Goal: Check status: Check status

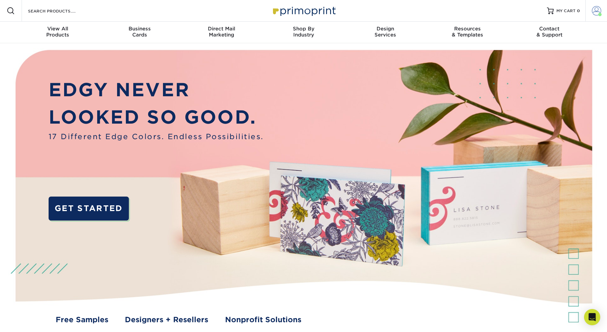
click at [597, 9] on span at bounding box center [596, 10] width 9 height 9
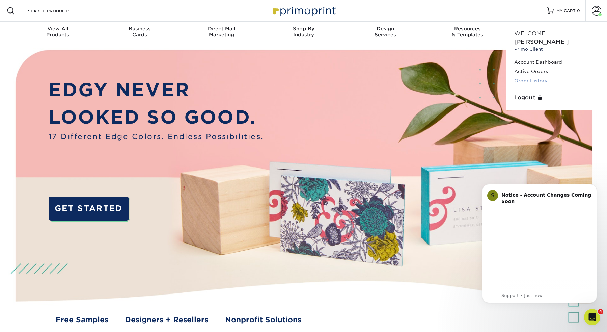
click at [525, 76] on link "Order History" at bounding box center [556, 80] width 85 height 9
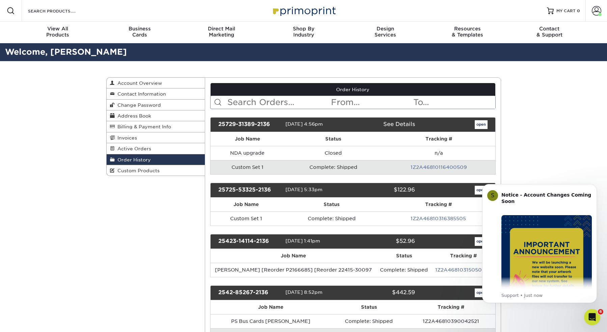
click at [592, 320] on icon "Open Intercom Messenger" at bounding box center [592, 316] width 11 height 11
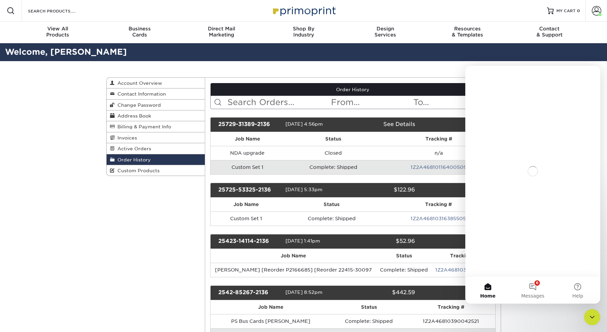
click at [592, 320] on icon "Close Intercom Messenger" at bounding box center [592, 317] width 8 height 8
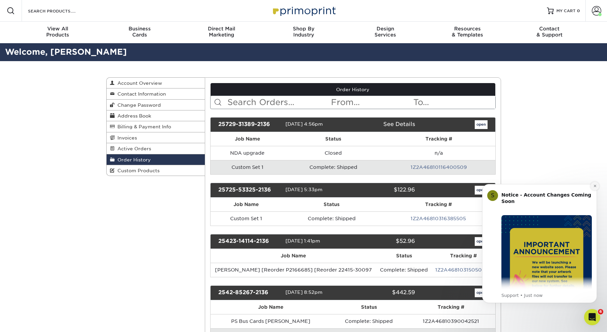
click at [596, 185] on button "Dismiss notification" at bounding box center [594, 186] width 9 height 9
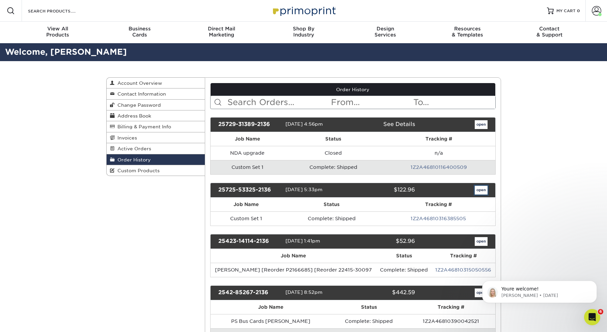
click at [484, 191] on link "open" at bounding box center [481, 190] width 13 height 9
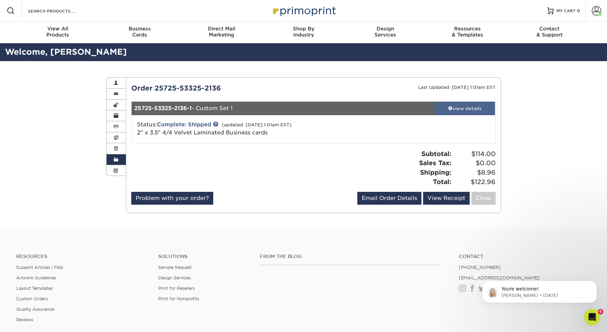
click at [453, 108] on div "view details" at bounding box center [465, 108] width 61 height 7
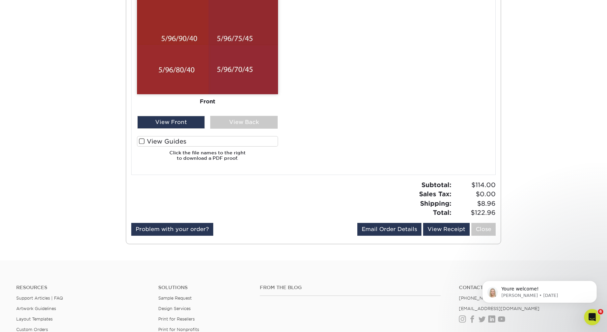
scroll to position [446, 0]
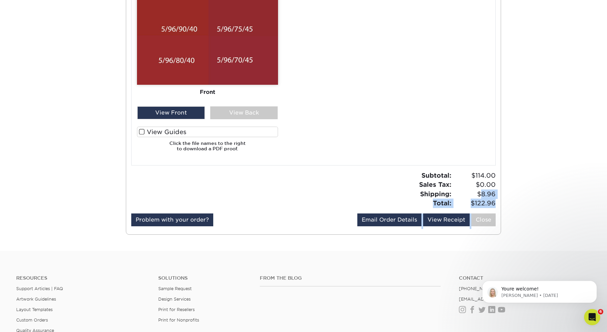
drag, startPoint x: 482, startPoint y: 193, endPoint x: 502, endPoint y: 193, distance: 19.9
click at [492, 194] on span "$8.96" at bounding box center [474, 193] width 42 height 9
drag, startPoint x: 480, startPoint y: 193, endPoint x: 496, endPoint y: 192, distance: 15.9
click at [496, 192] on div "Subtotal: $114.00 Sales Tax: $0.00 Shipping: $8.96 Total: $122.96" at bounding box center [406, 189] width 187 height 37
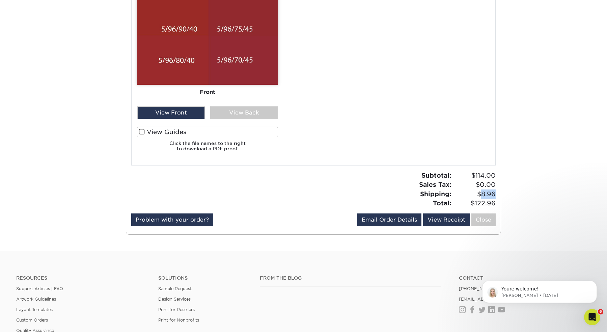
copy span "8.96"
click at [481, 173] on span "$114.00" at bounding box center [474, 175] width 42 height 9
copy span "114.00"
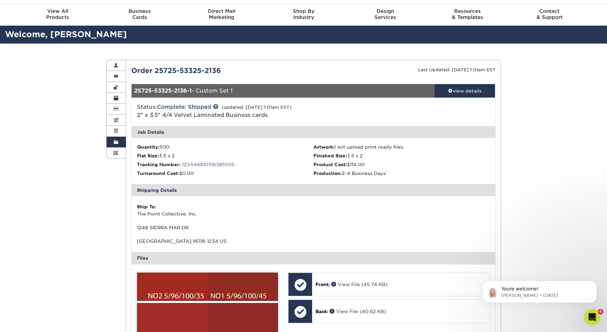
scroll to position [0, 0]
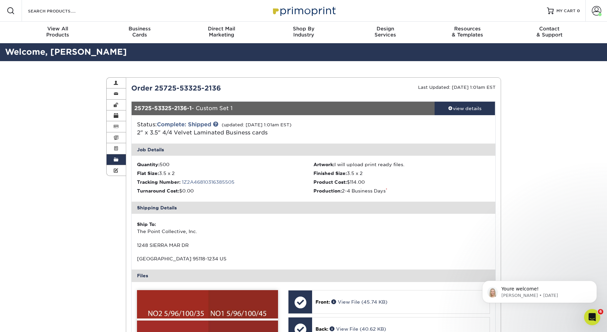
click at [116, 162] on span at bounding box center [116, 159] width 5 height 5
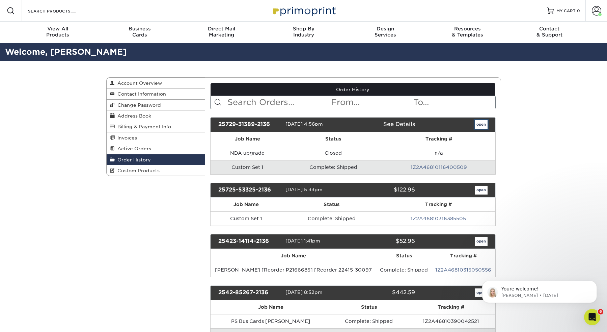
click at [482, 124] on link "open" at bounding box center [481, 124] width 13 height 9
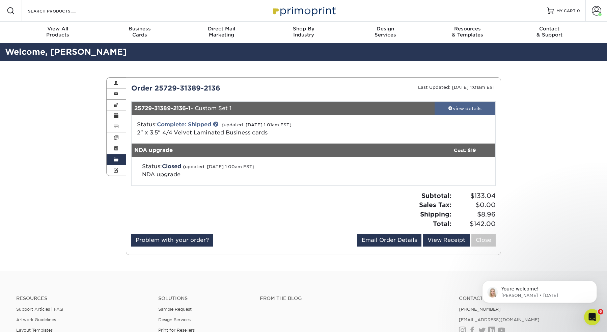
click at [462, 108] on div "view details" at bounding box center [465, 108] width 61 height 7
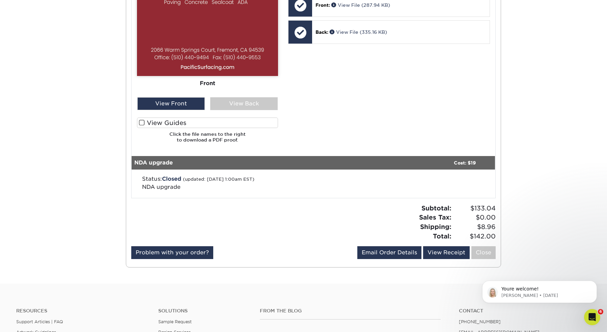
scroll to position [298, 0]
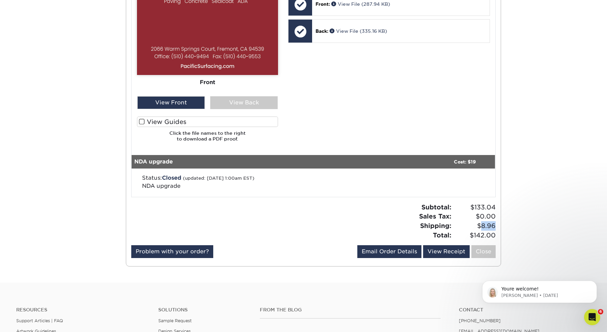
drag, startPoint x: 482, startPoint y: 224, endPoint x: 495, endPoint y: 224, distance: 12.8
click at [495, 224] on span "$8.96" at bounding box center [474, 225] width 42 height 9
copy span "8.96"
click at [485, 208] on span "$133.04" at bounding box center [474, 206] width 42 height 9
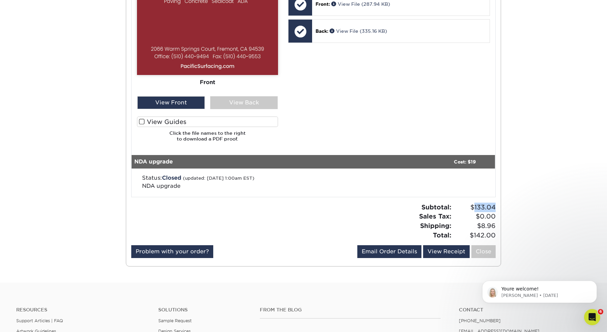
copy span "133.04"
click at [489, 226] on span "$8.96" at bounding box center [474, 225] width 42 height 9
copy span "8.96"
